Goal: Navigation & Orientation: Find specific page/section

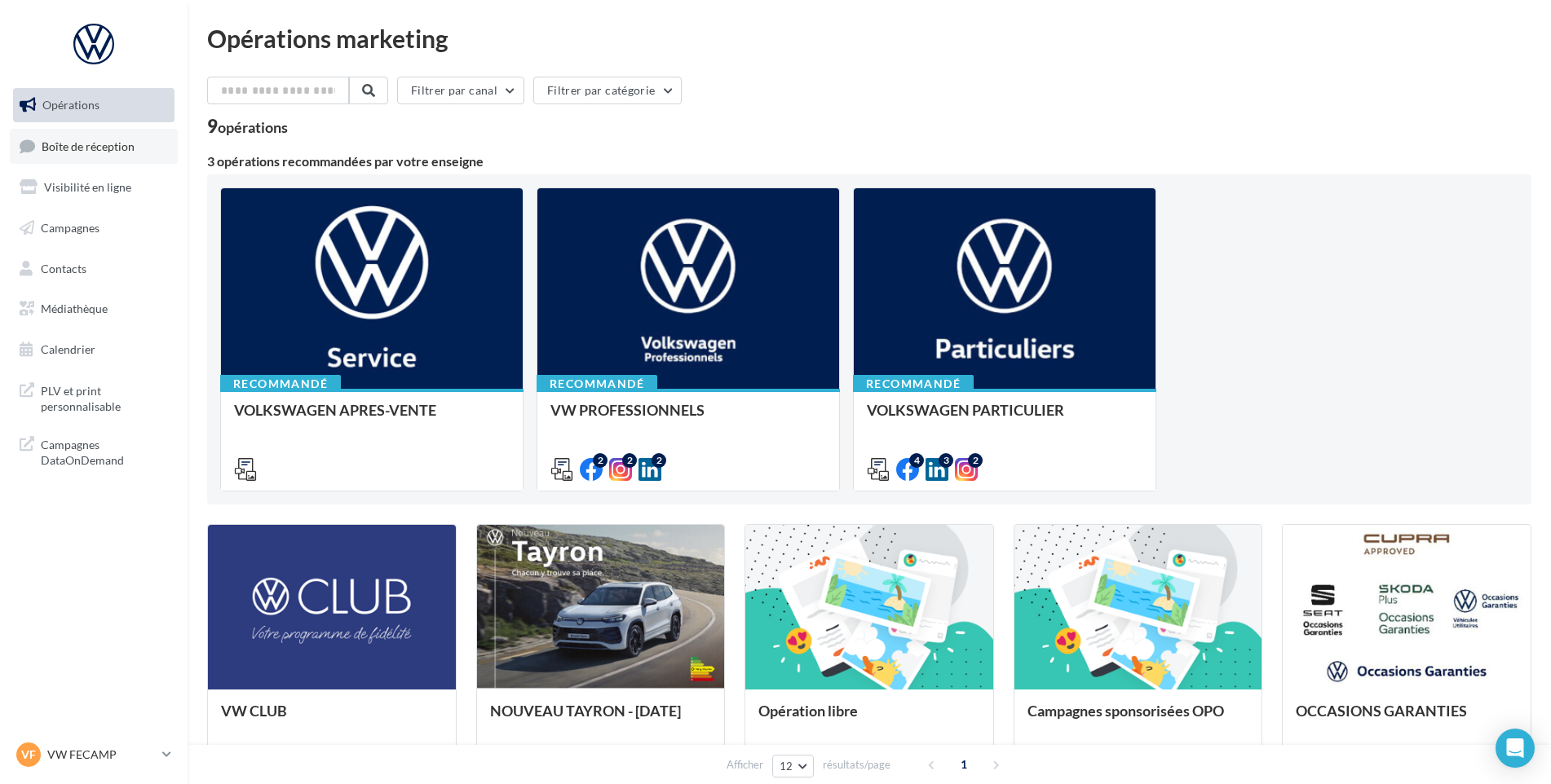
click at [115, 158] on link "Boîte de réception" at bounding box center [93, 146] width 168 height 35
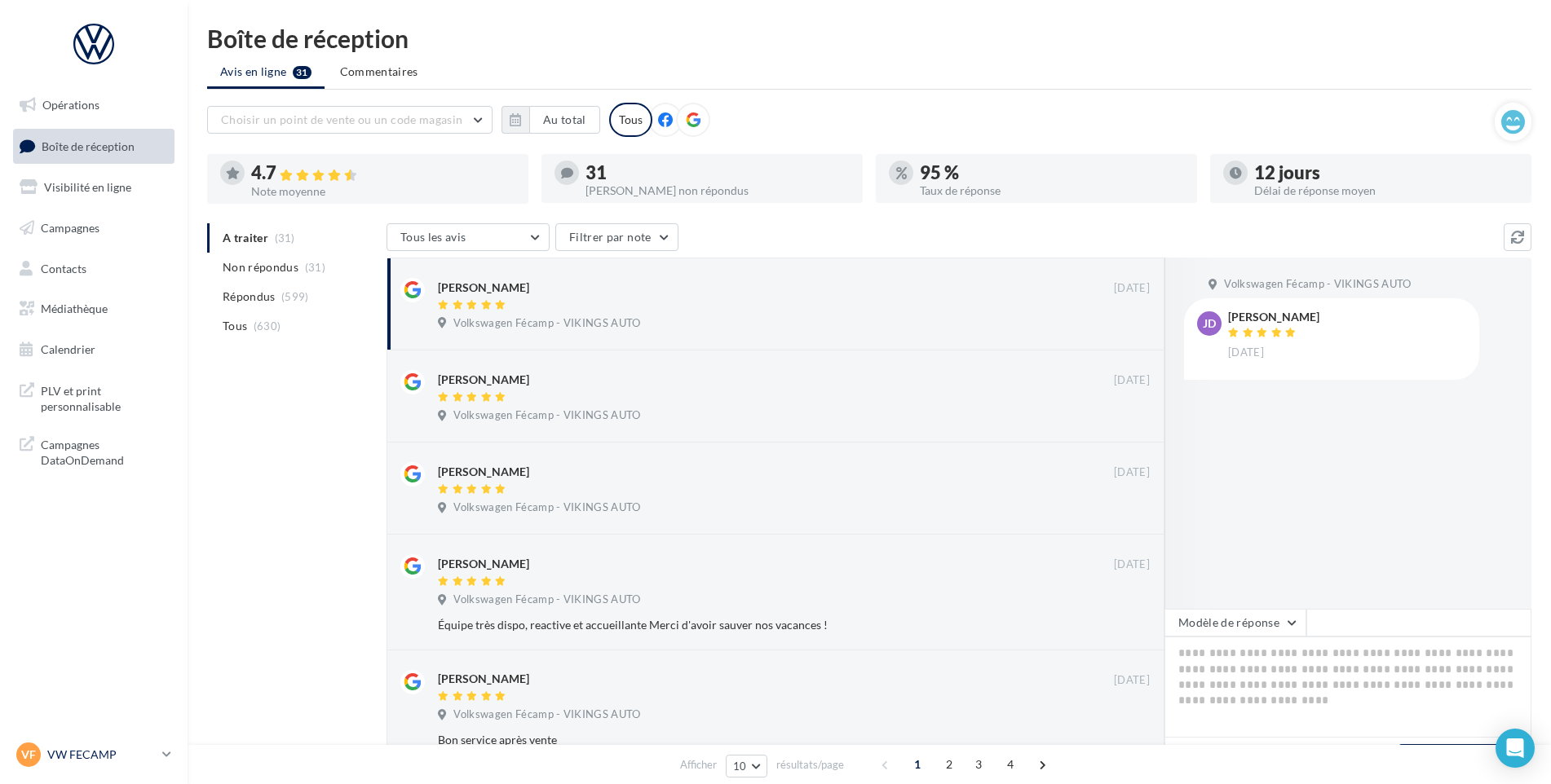
click at [110, 743] on div "VF VW FECAMP vw-stl-vau" at bounding box center [86, 755] width 139 height 25
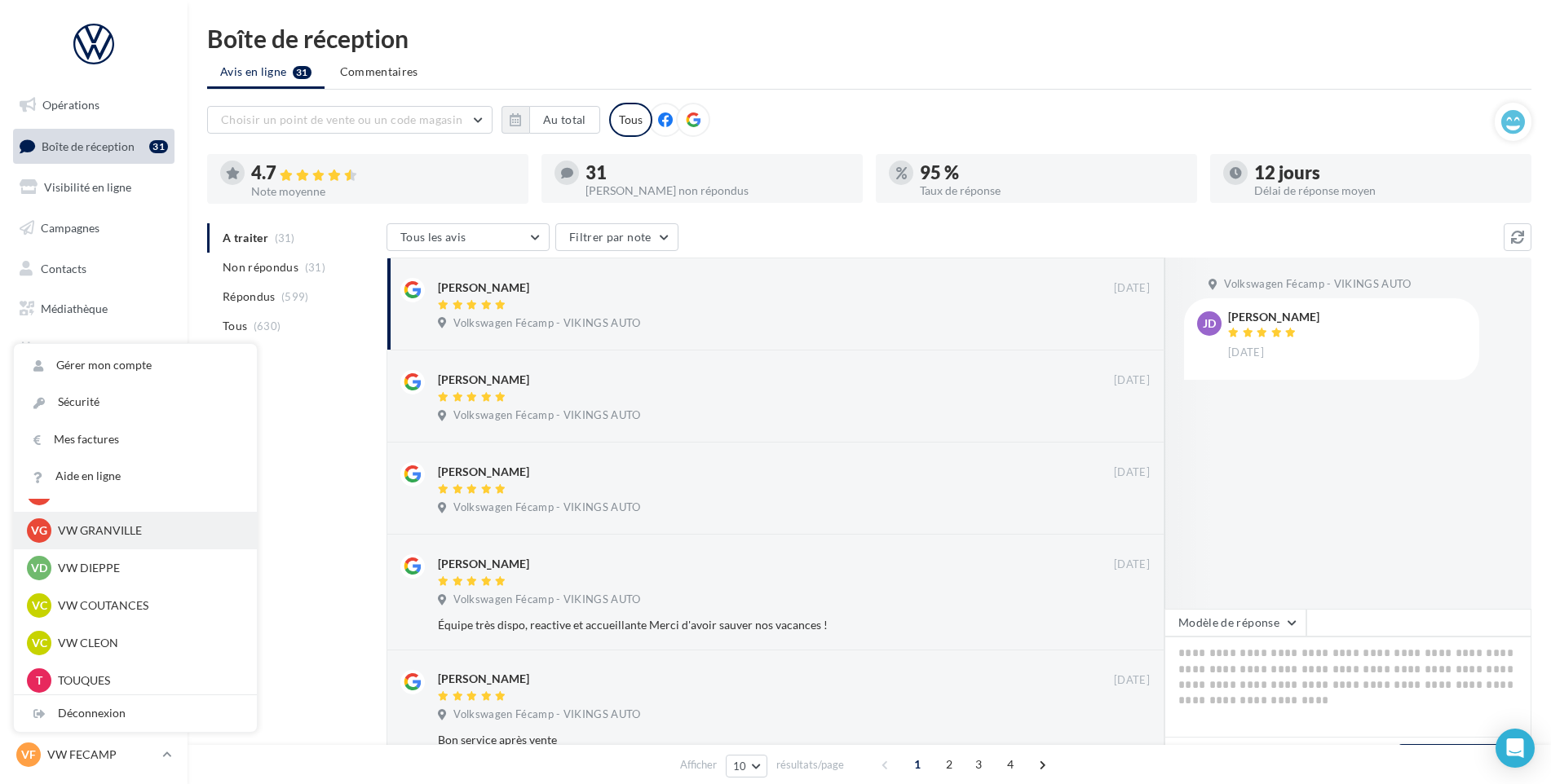
scroll to position [327, 0]
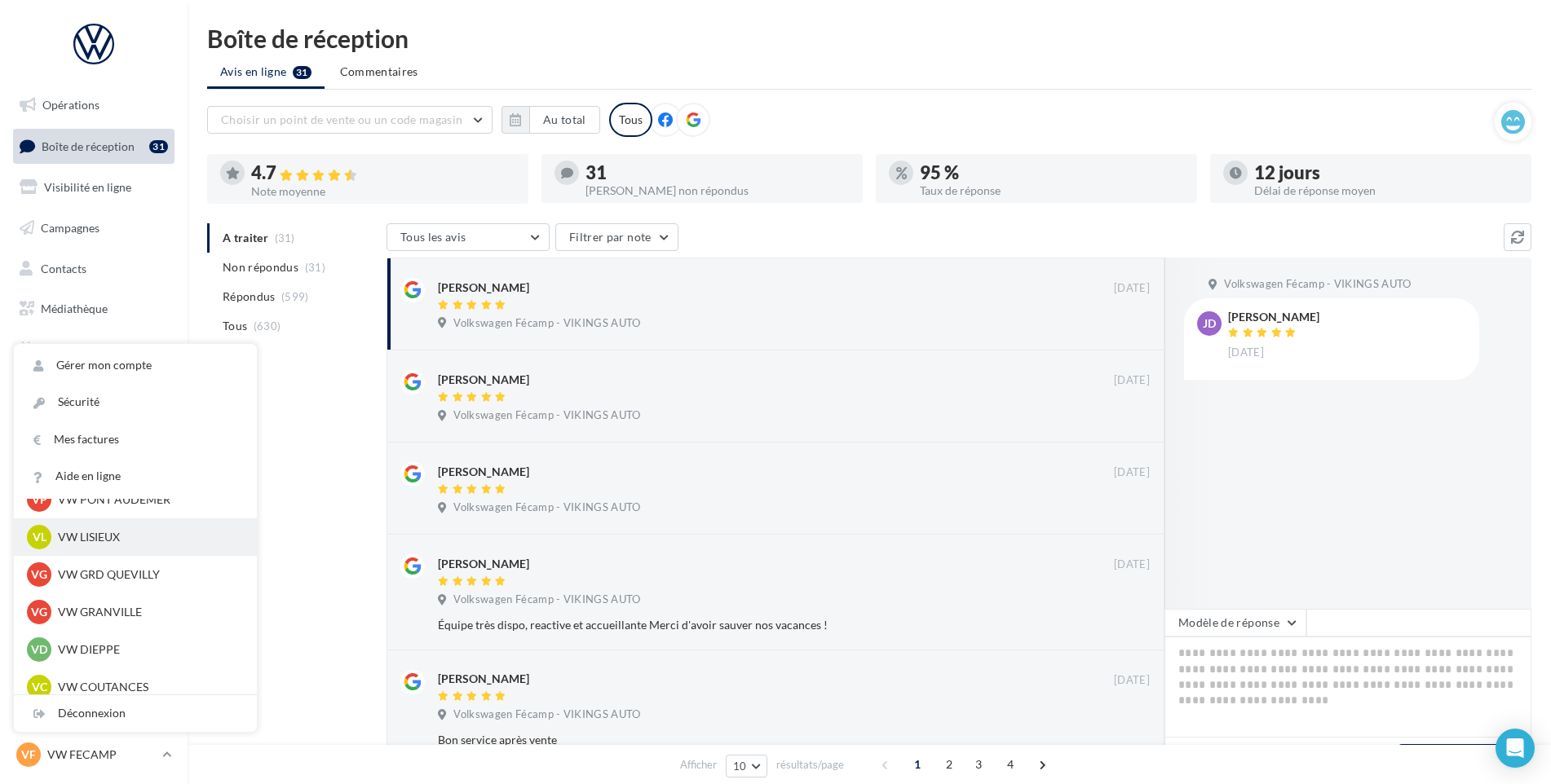
click at [125, 551] on div "VL VW LISIEUX vw-lis-vau" at bounding box center [135, 538] width 243 height 38
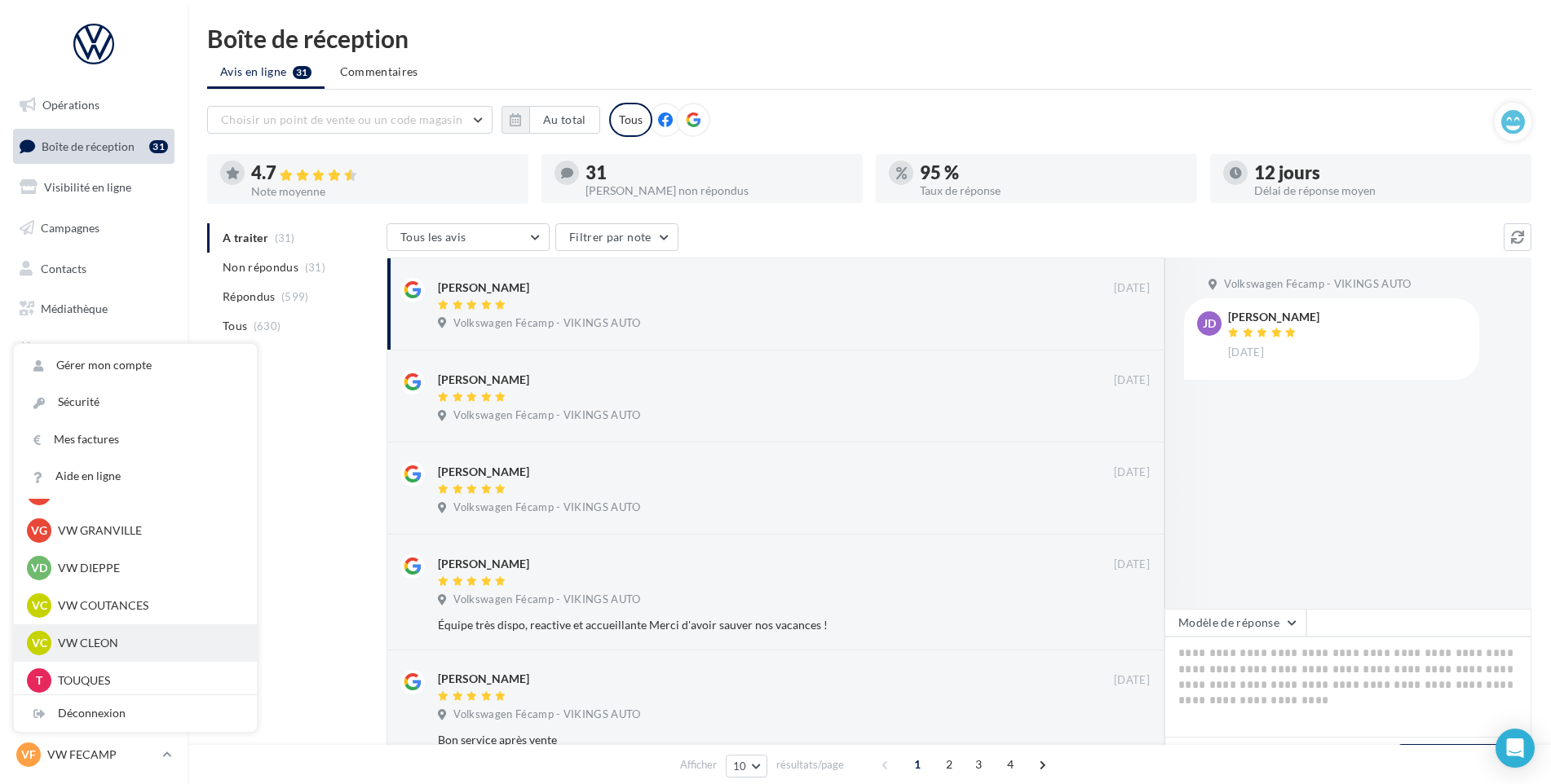
click at [78, 643] on p "VW CLEON" at bounding box center [147, 643] width 179 height 16
